Goal: Check status: Check status

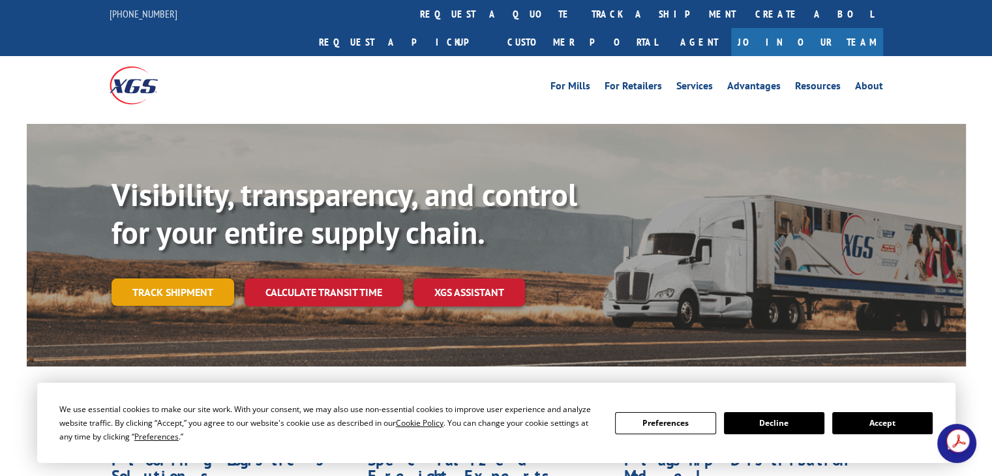
click at [190, 278] on link "Track shipment" at bounding box center [172, 291] width 123 height 27
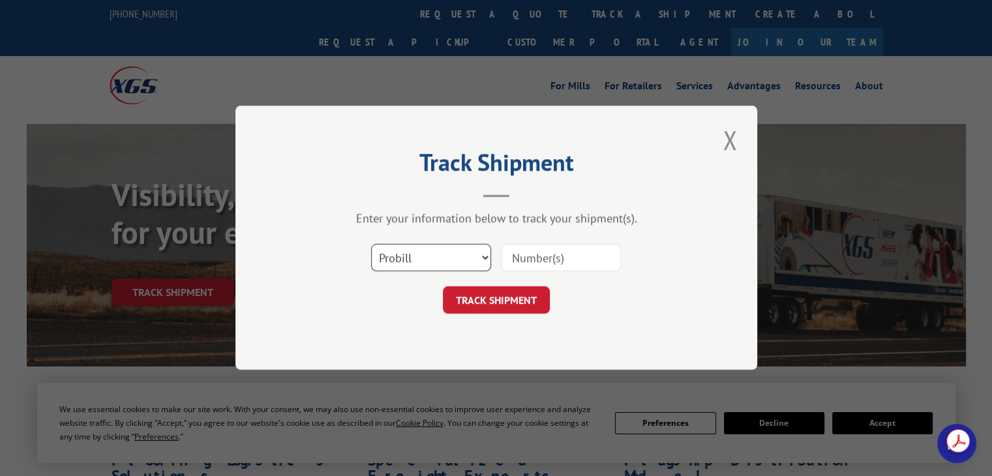
click at [482, 254] on select "Select category... Probill BOL PO" at bounding box center [431, 257] width 120 height 27
select select "bol"
click at [371, 244] on select "Select category... Probill BOL PO" at bounding box center [431, 257] width 120 height 27
click at [548, 264] on input at bounding box center [561, 257] width 120 height 27
paste input "2821411"
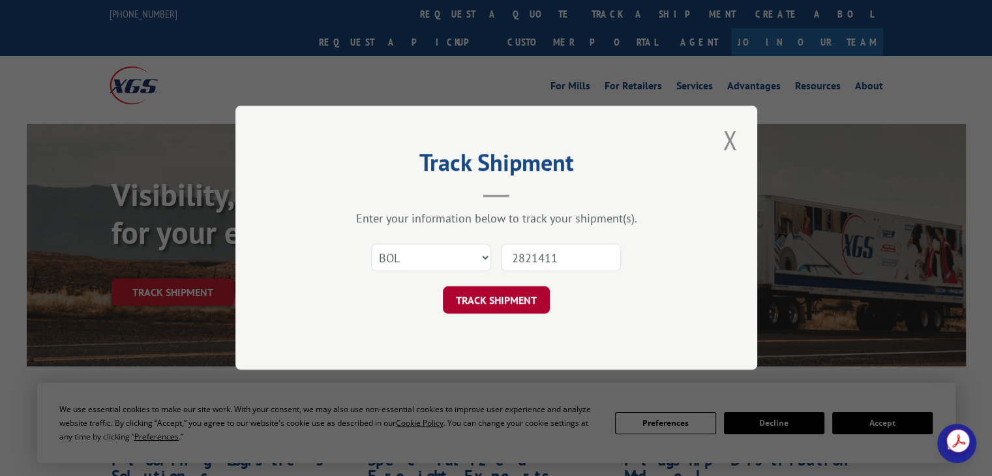
type input "2821411"
click at [499, 299] on button "TRACK SHIPMENT" at bounding box center [496, 300] width 107 height 27
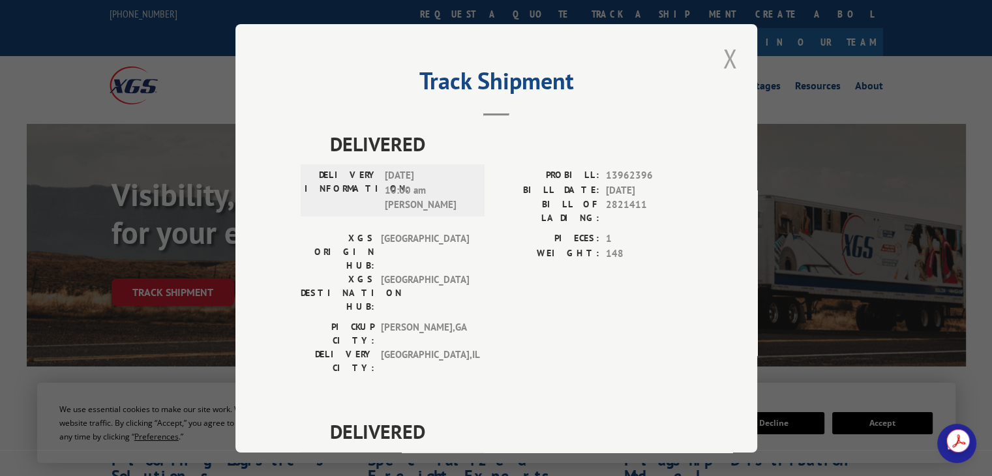
click at [730, 53] on button "Close modal" at bounding box center [729, 58] width 22 height 36
